Goal: Information Seeking & Learning: Learn about a topic

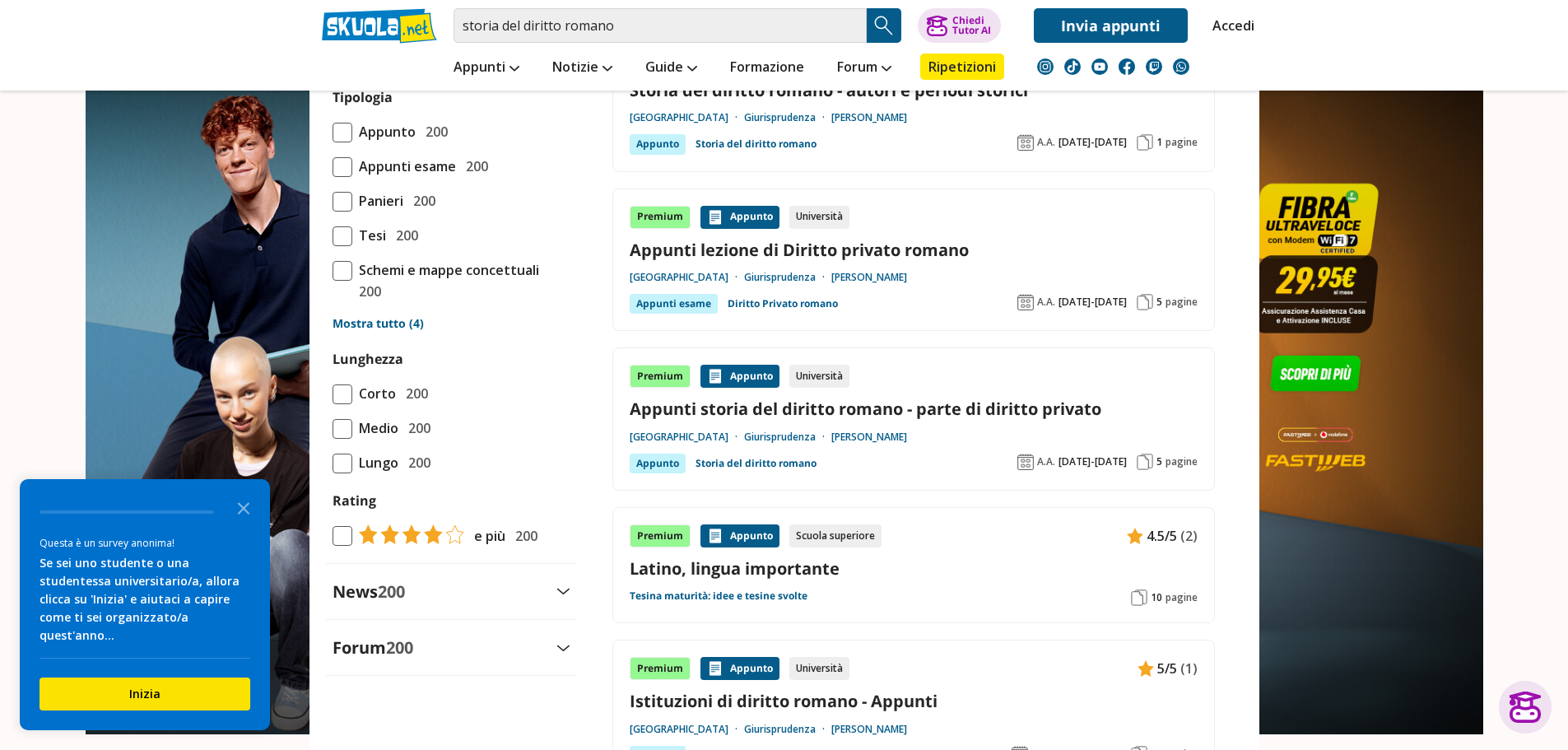
scroll to position [1369, 0]
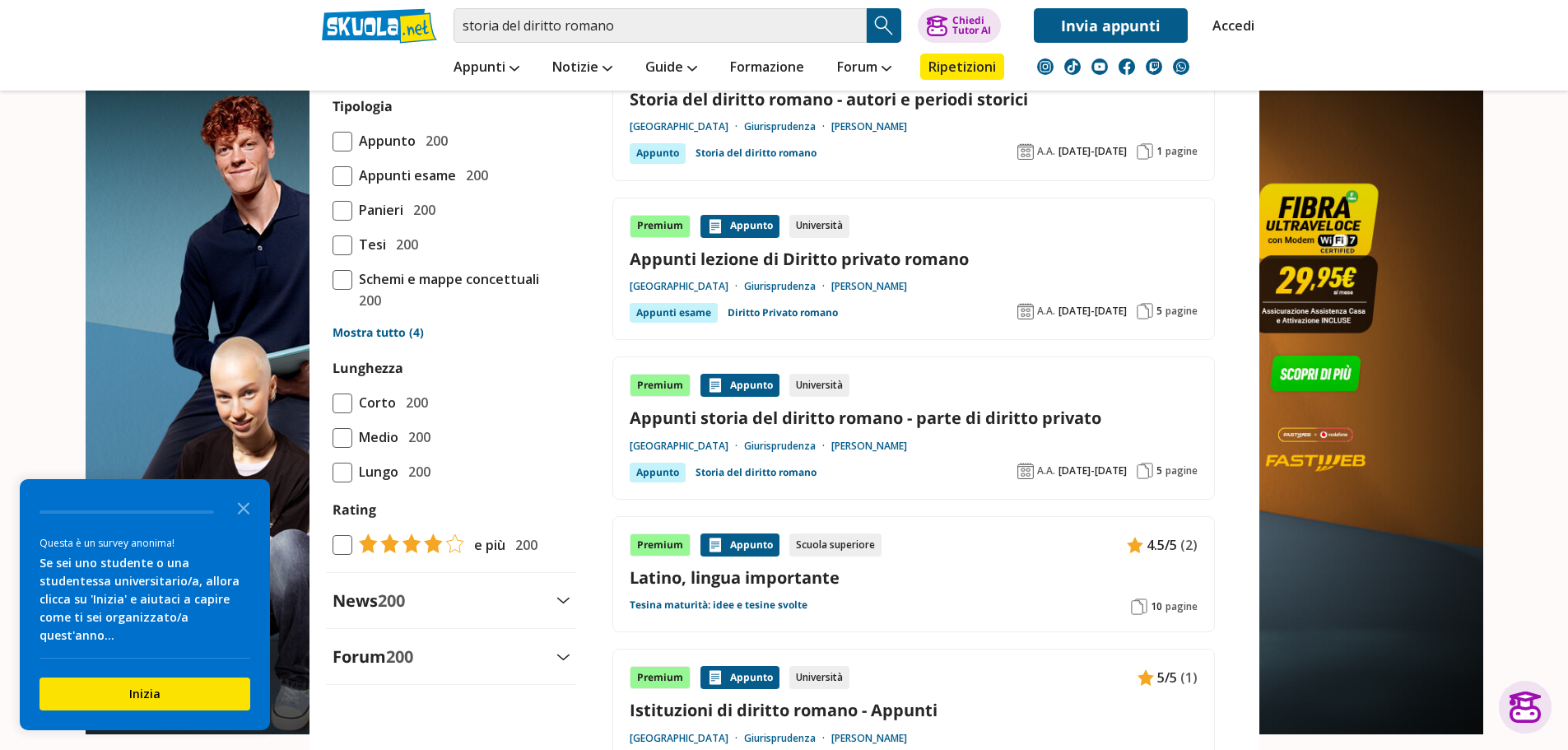
click at [852, 100] on link "Storia del diritto romano - autori e periodi storici" at bounding box center [914, 99] width 568 height 22
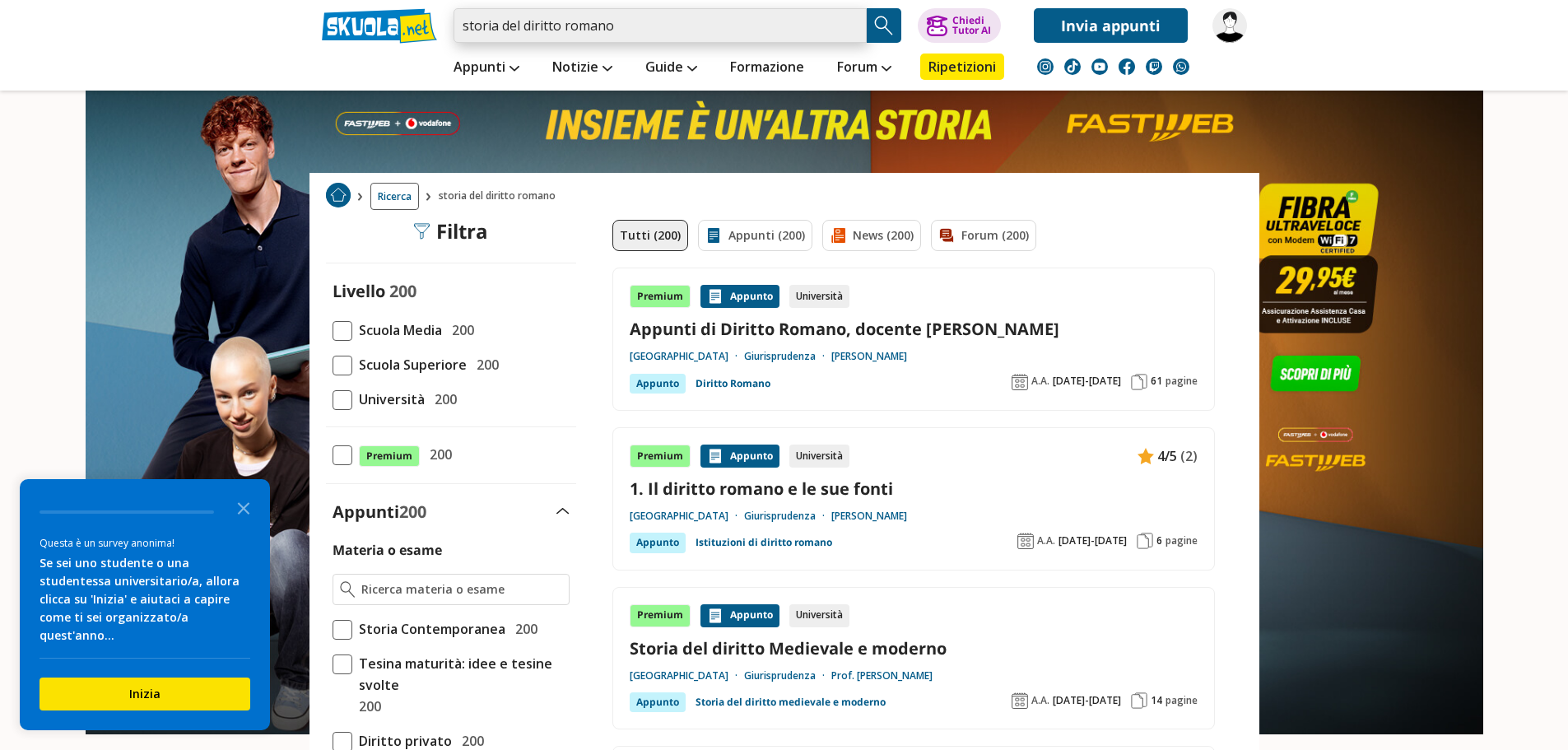
click at [697, 13] on input "storia del diritto romano" at bounding box center [660, 26] width 413 height 35
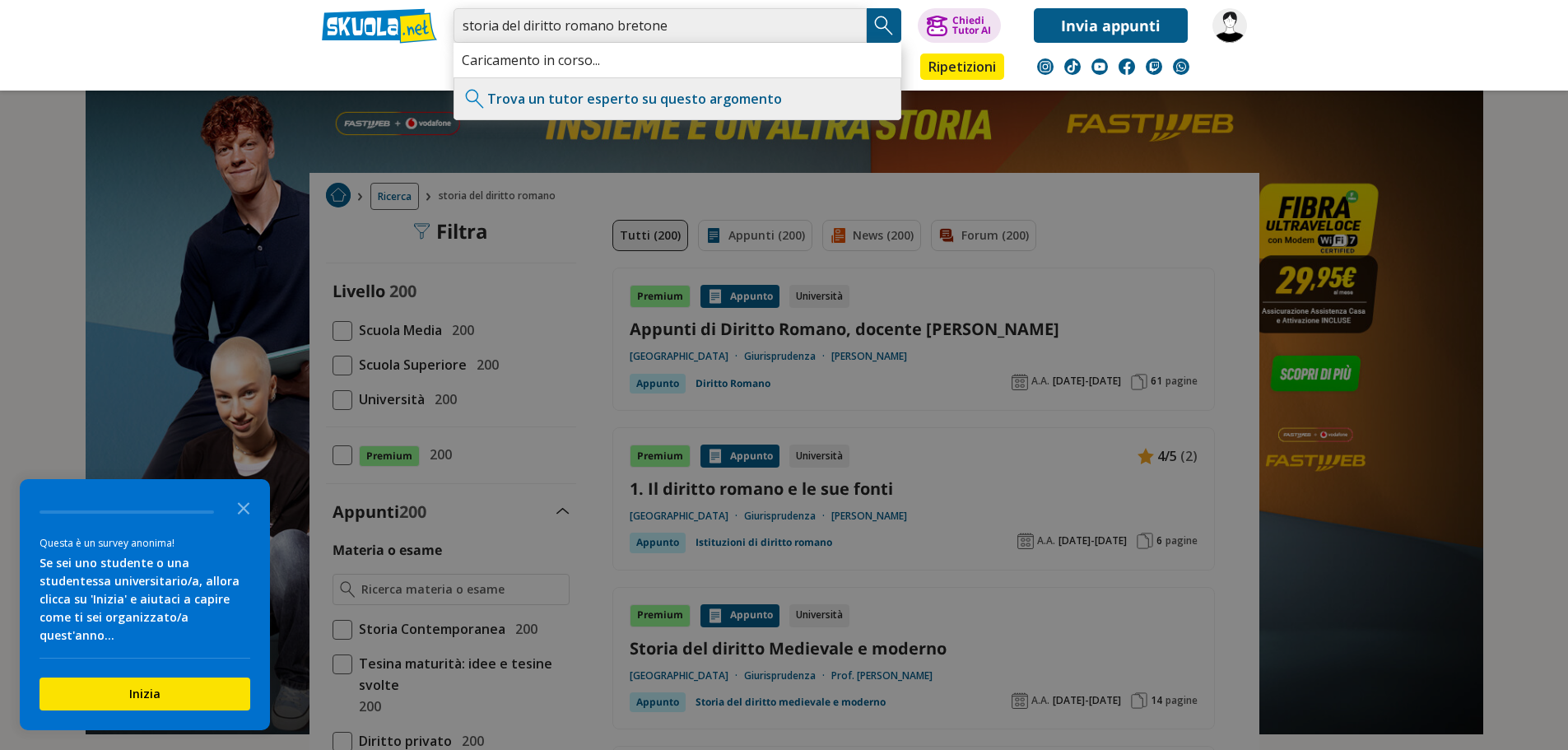
type input "storia del diritto romano bretone"
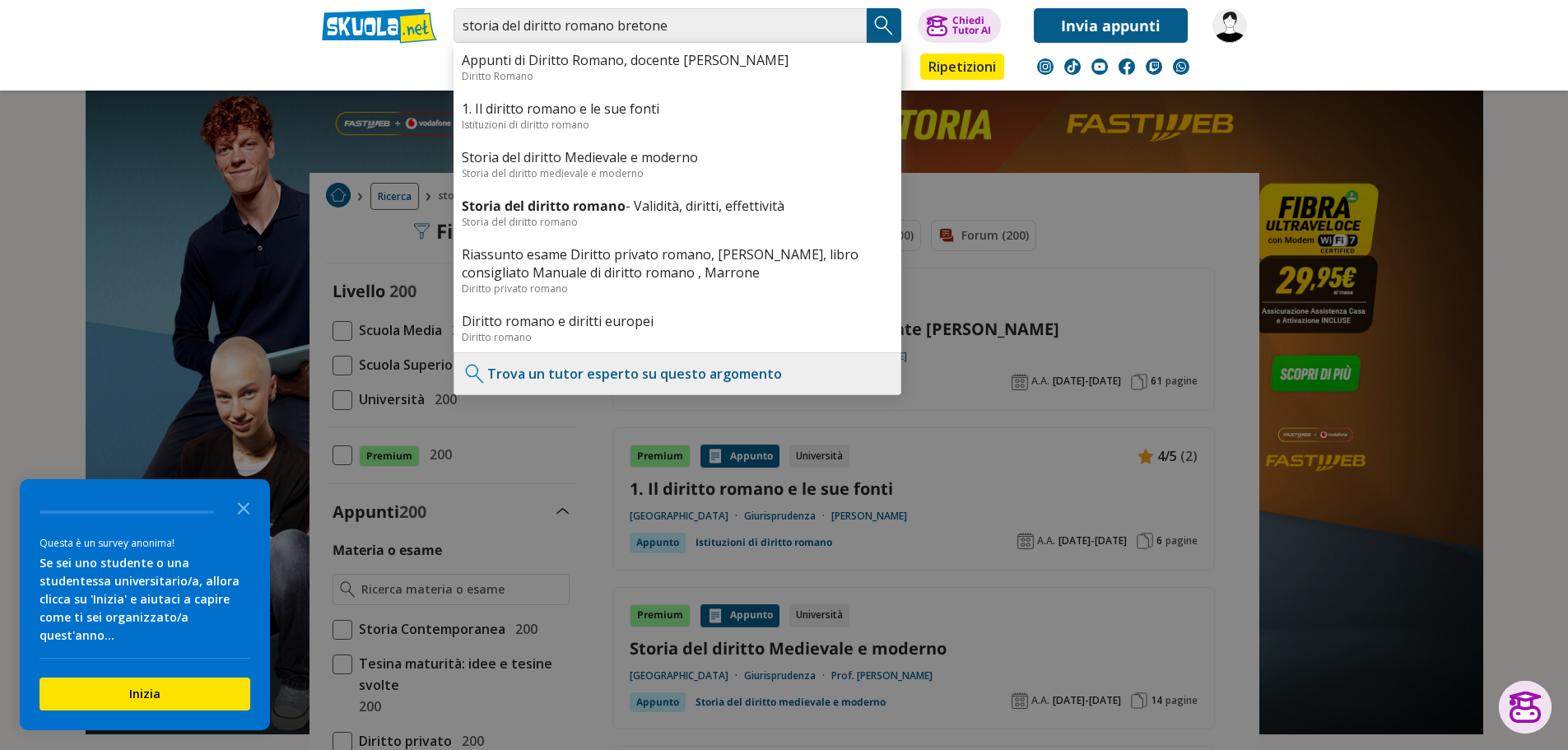
click at [890, 26] on img "Search Button" at bounding box center [884, 26] width 25 height 25
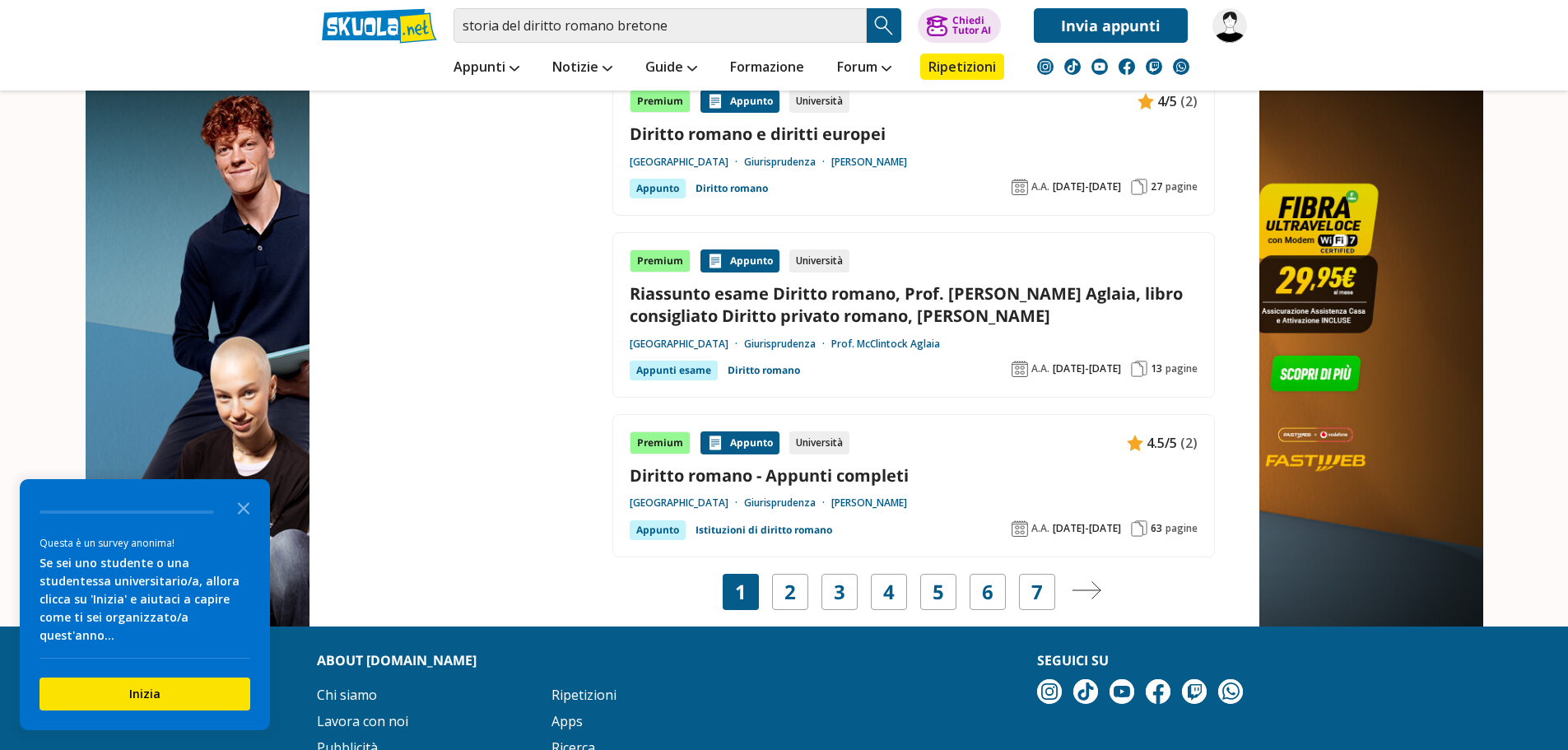
scroll to position [3042, 0]
